Goal: Navigation & Orientation: Understand site structure

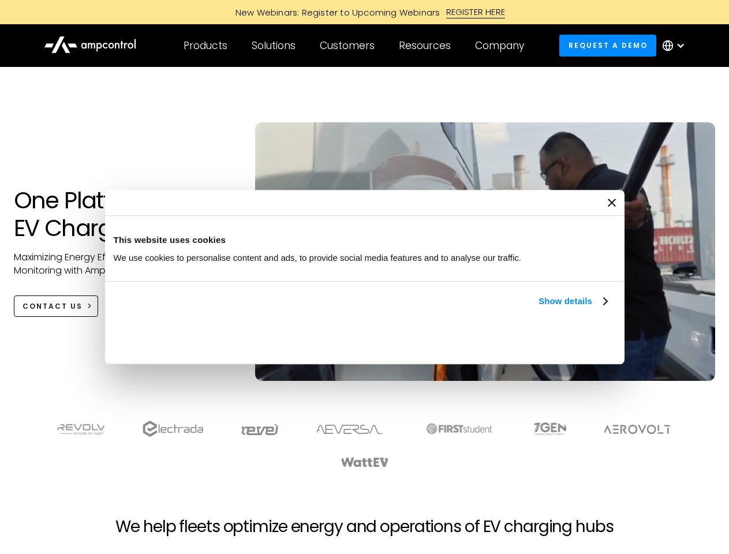
click at [539, 308] on link "Show details" at bounding box center [573, 302] width 68 height 14
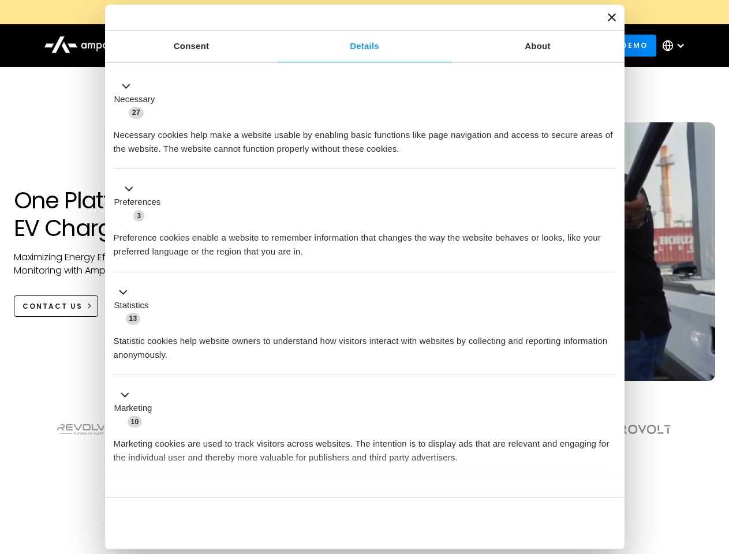
click at [609, 156] on div "Necessary cookies help make a website usable by enabling basic functions like p…" at bounding box center [365, 138] width 502 height 36
click at [717, 465] on section at bounding box center [364, 445] width 729 height 72
click at [355, 46] on div "Customers" at bounding box center [347, 45] width 55 height 13
click at [205, 46] on div "Products" at bounding box center [206, 45] width 44 height 13
click at [274, 46] on div "Solutions" at bounding box center [274, 45] width 44 height 13
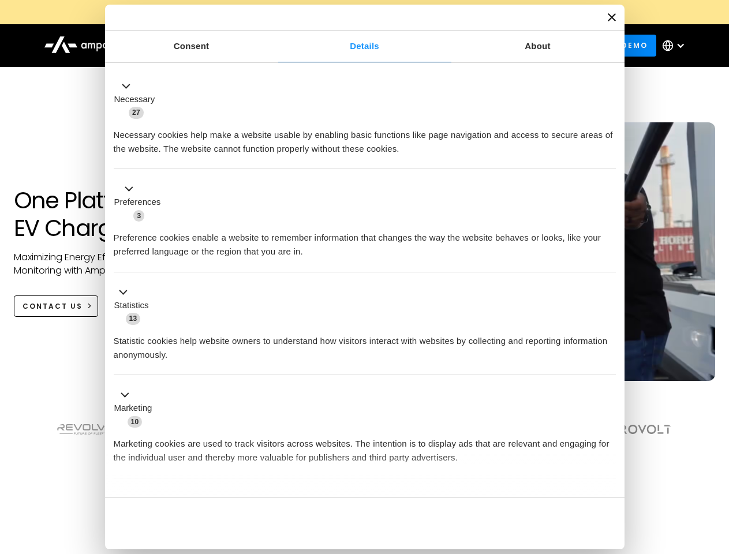
click at [349, 46] on div "Customers" at bounding box center [347, 45] width 55 height 13
click at [427, 46] on div "Resources" at bounding box center [425, 45] width 52 height 13
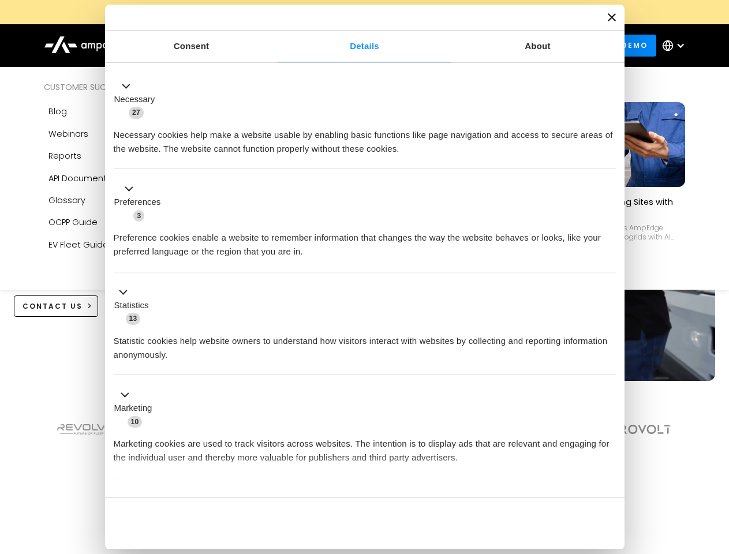
click at [504, 46] on div "Company" at bounding box center [499, 45] width 49 height 13
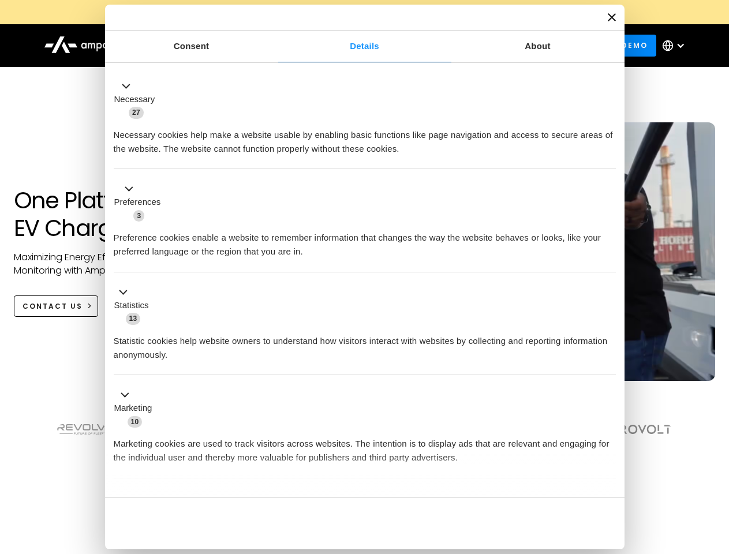
click at [677, 46] on div at bounding box center [680, 45] width 9 height 9
